Goal: Navigation & Orientation: Find specific page/section

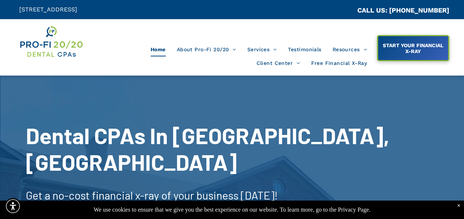
click at [459, 205] on div "×" at bounding box center [458, 205] width 3 height 7
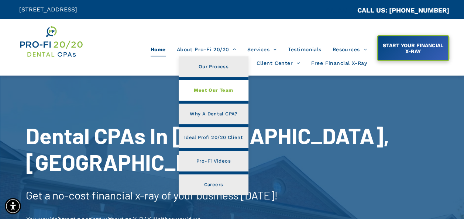
click at [201, 88] on span "Meet Our Team" at bounding box center [213, 91] width 39 height 10
click at [204, 88] on span "Meet Our Team" at bounding box center [213, 91] width 39 height 10
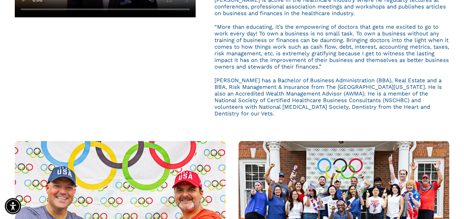
scroll to position [11, 0]
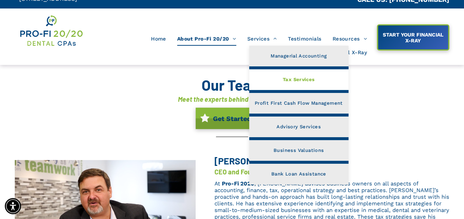
click at [280, 76] on link "Tax Services" at bounding box center [298, 79] width 99 height 21
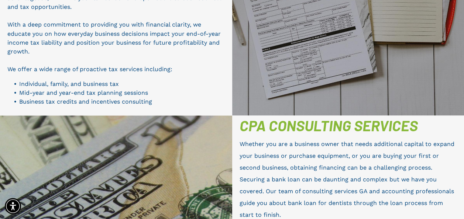
scroll to position [660, 0]
